Goal: Transaction & Acquisition: Purchase product/service

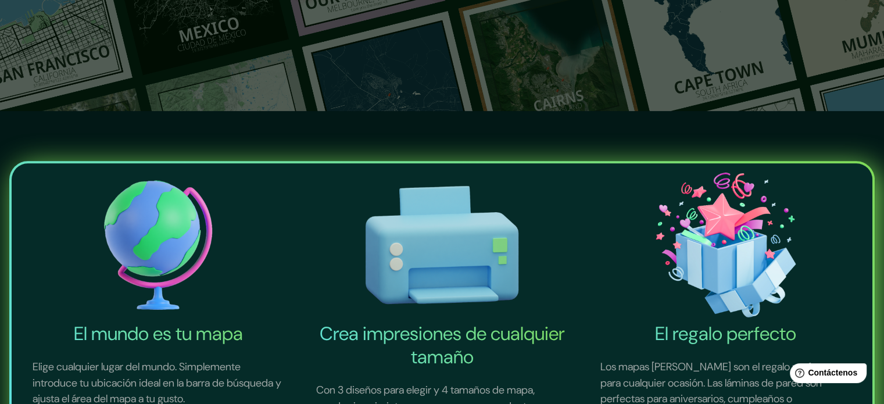
scroll to position [116, 0]
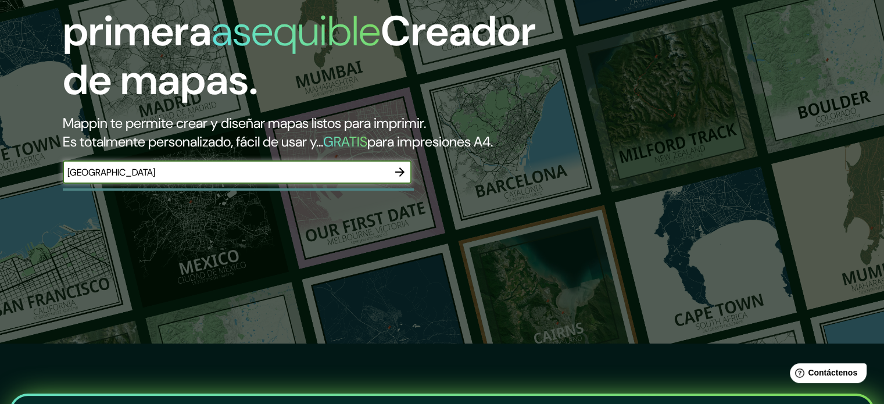
type input "[GEOGRAPHIC_DATA]"
click at [392, 184] on button "button" at bounding box center [399, 171] width 23 height 23
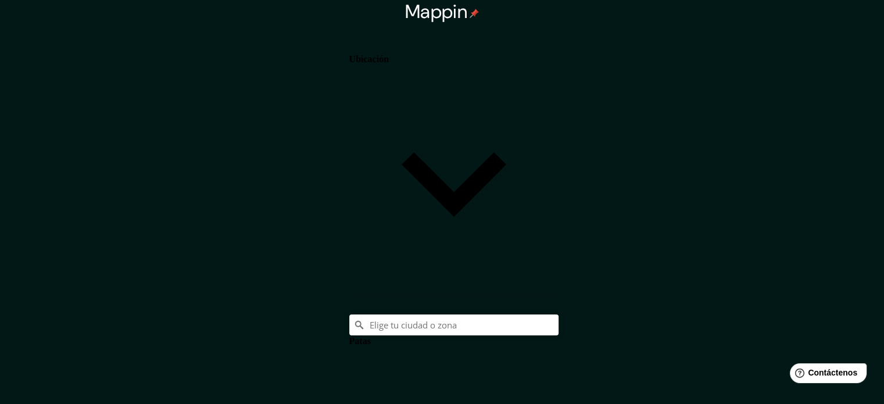
scroll to position [58, 0]
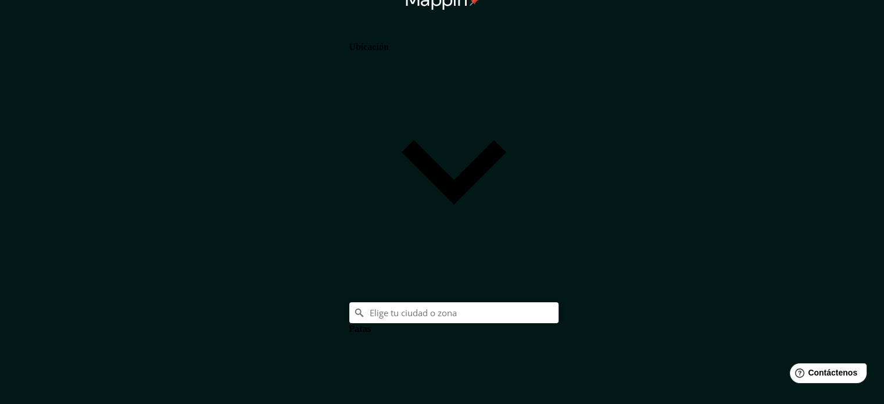
scroll to position [15, 0]
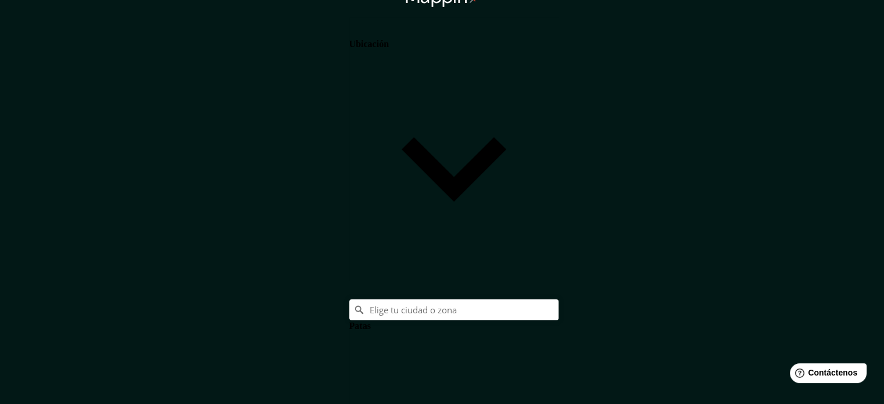
drag, startPoint x: 746, startPoint y: 48, endPoint x: 741, endPoint y: 62, distance: 15.7
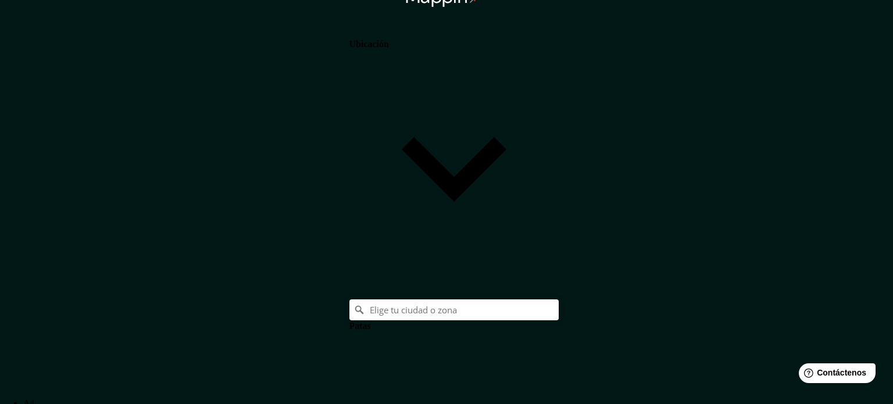
click at [713, 346] on body "Mappin Ubicación Patas Estilo Blanco Negro Natural [PERSON_NAME] ($2) Terreno (…" at bounding box center [446, 187] width 893 height 404
click at [718, 348] on body "Mappin Ubicación Patas Estilo Blanco Negro Natural [PERSON_NAME] ($2) Terreno (…" at bounding box center [446, 187] width 893 height 404
click at [714, 398] on li "A4" at bounding box center [453, 403] width 861 height 10
type input "single"
